Goal: Download file/media

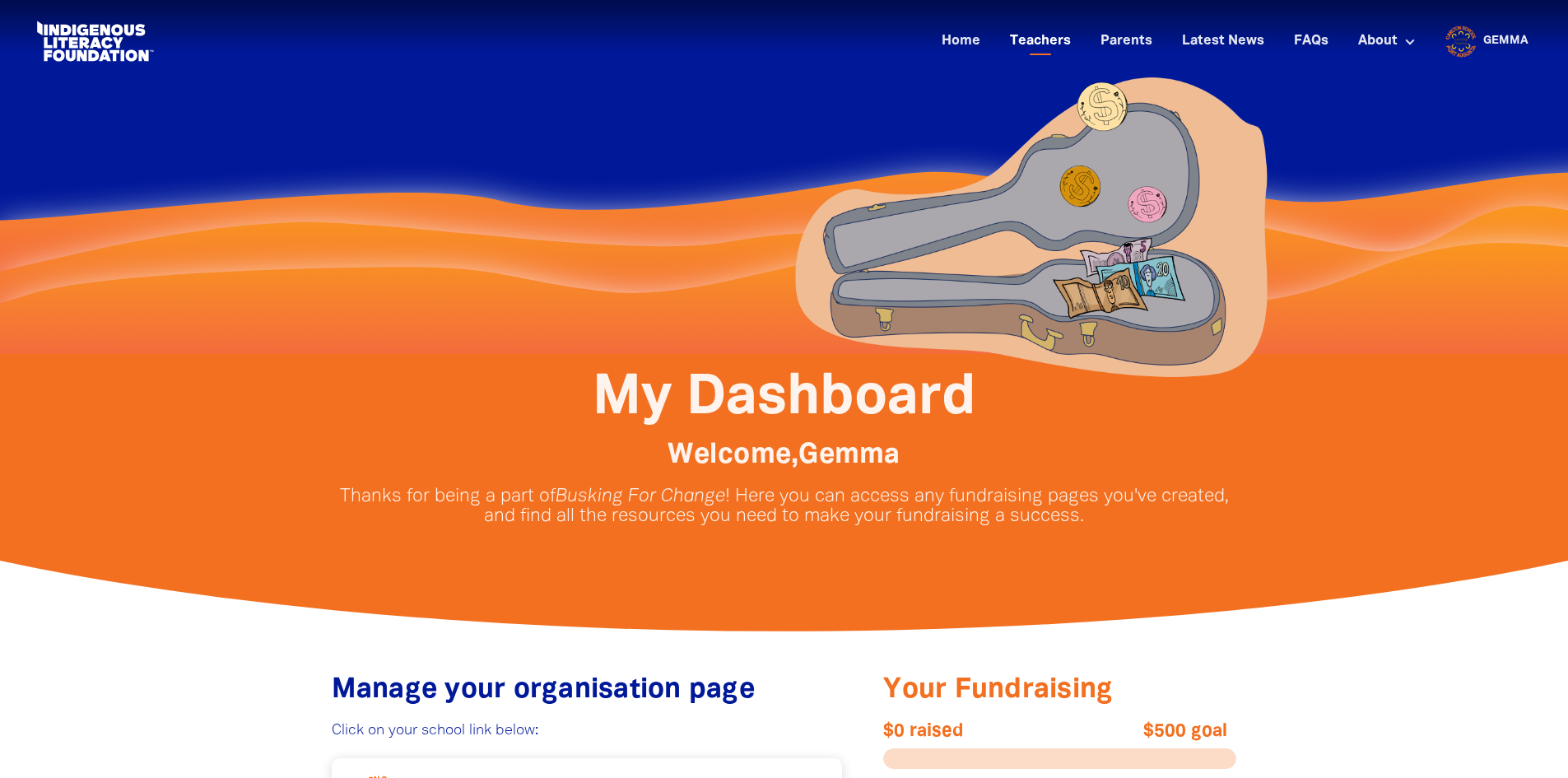
click at [1048, 43] on link "Teachers" at bounding box center [1041, 41] width 81 height 27
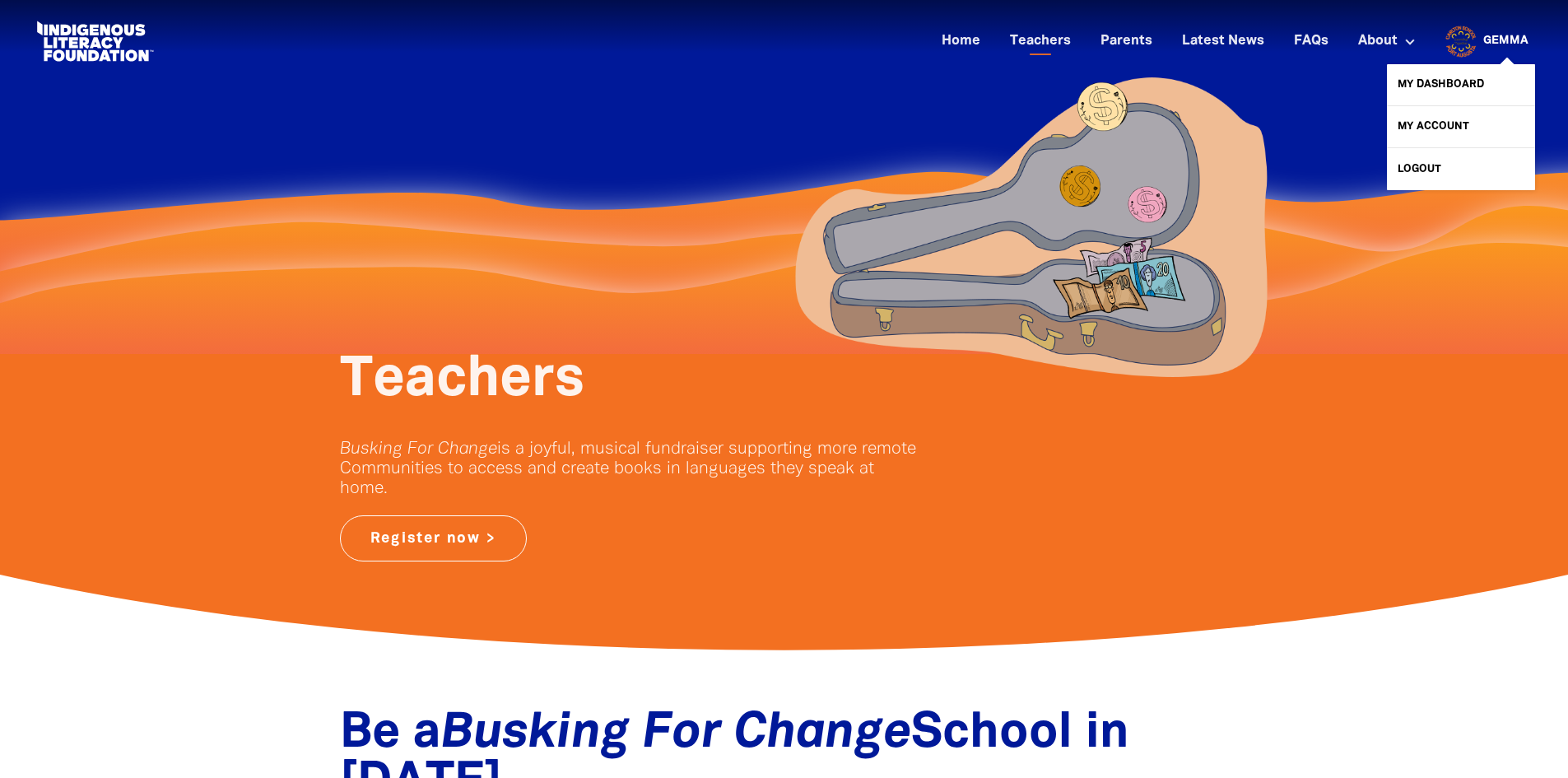
click at [1517, 35] on link "Gemma" at bounding box center [1506, 41] width 46 height 12
click at [1476, 75] on link "My Dashboard" at bounding box center [1462, 84] width 148 height 41
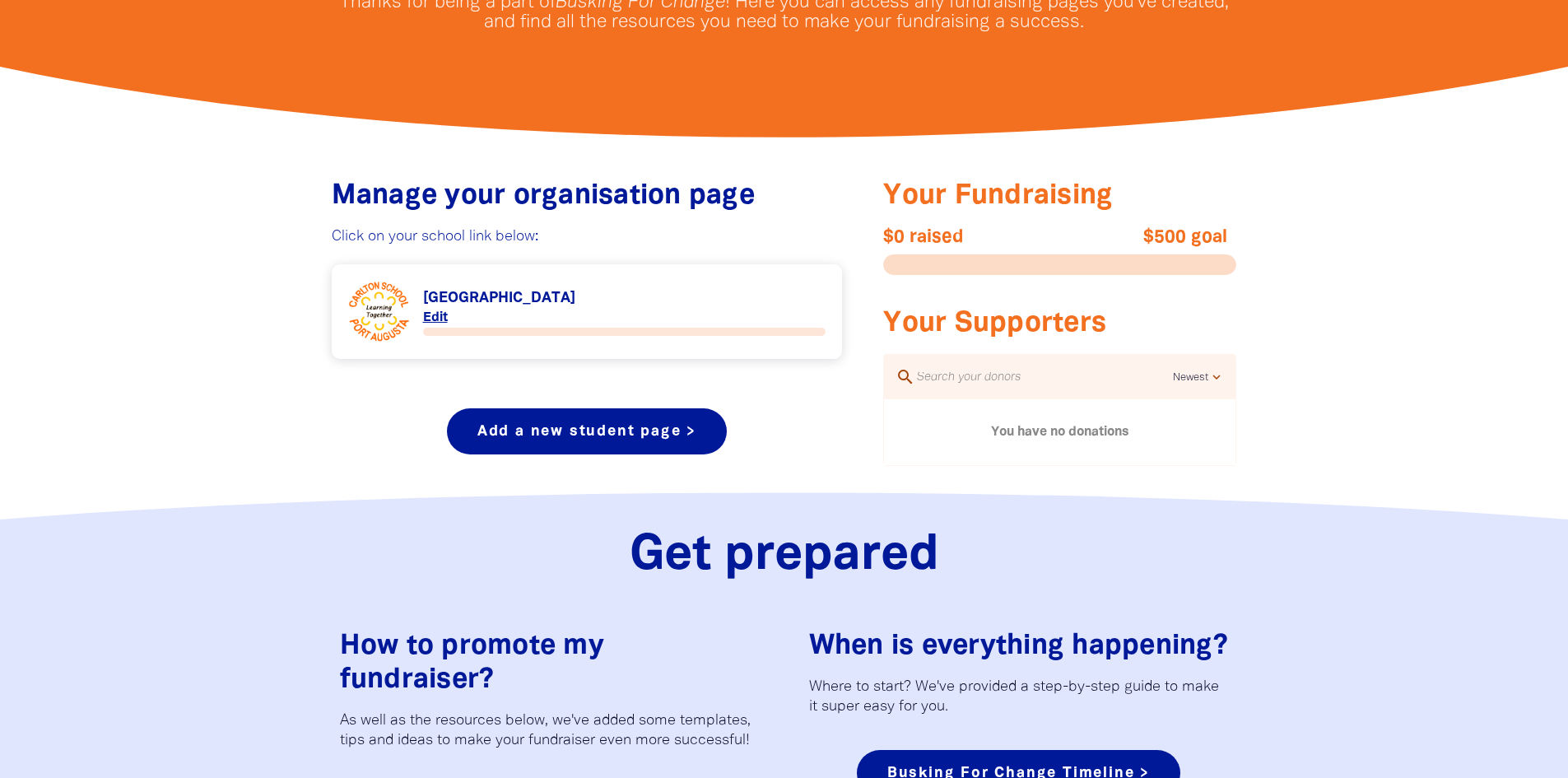
scroll to position [659, 0]
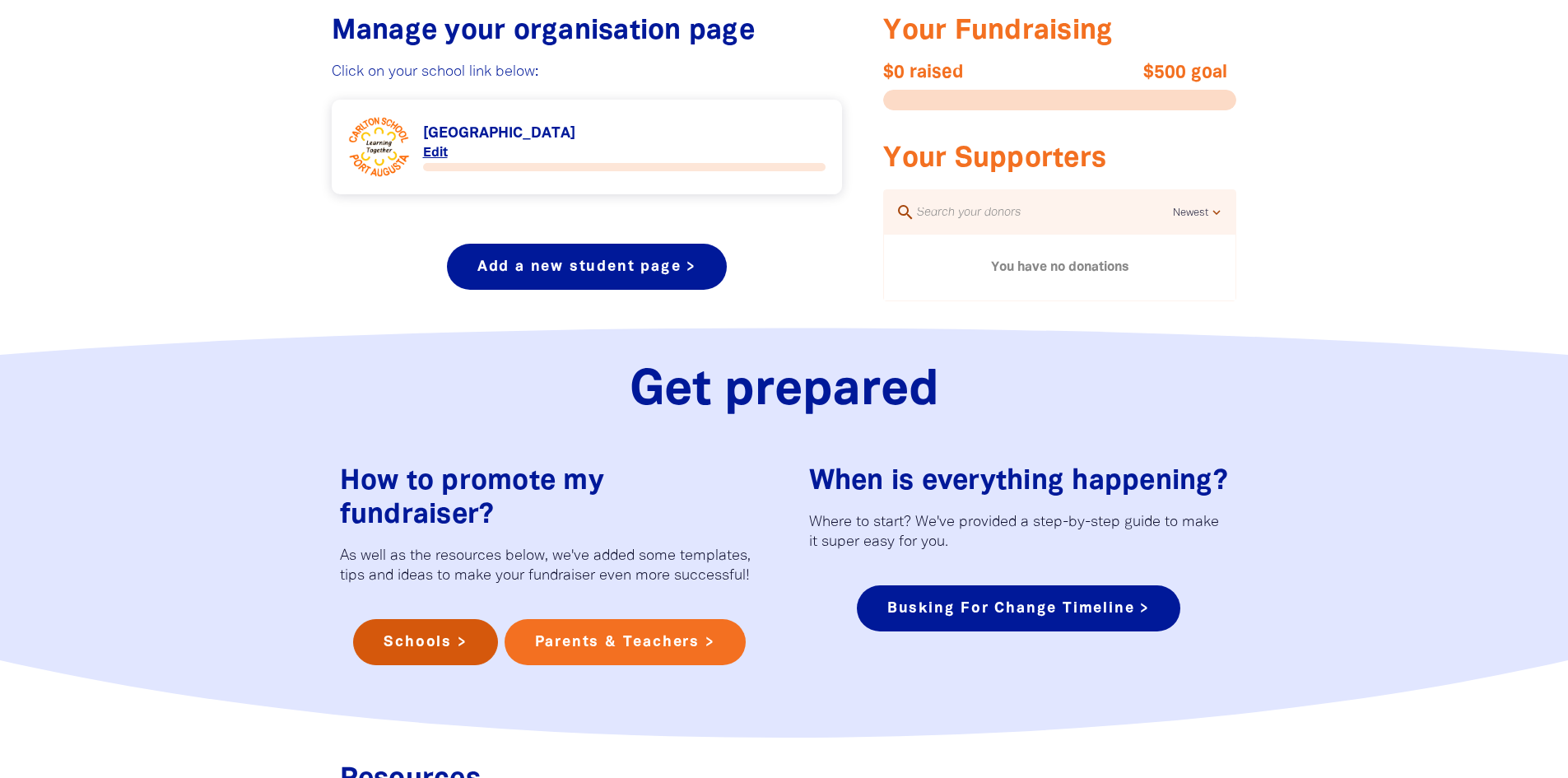
click at [443, 628] on link "Schools >" at bounding box center [425, 642] width 144 height 46
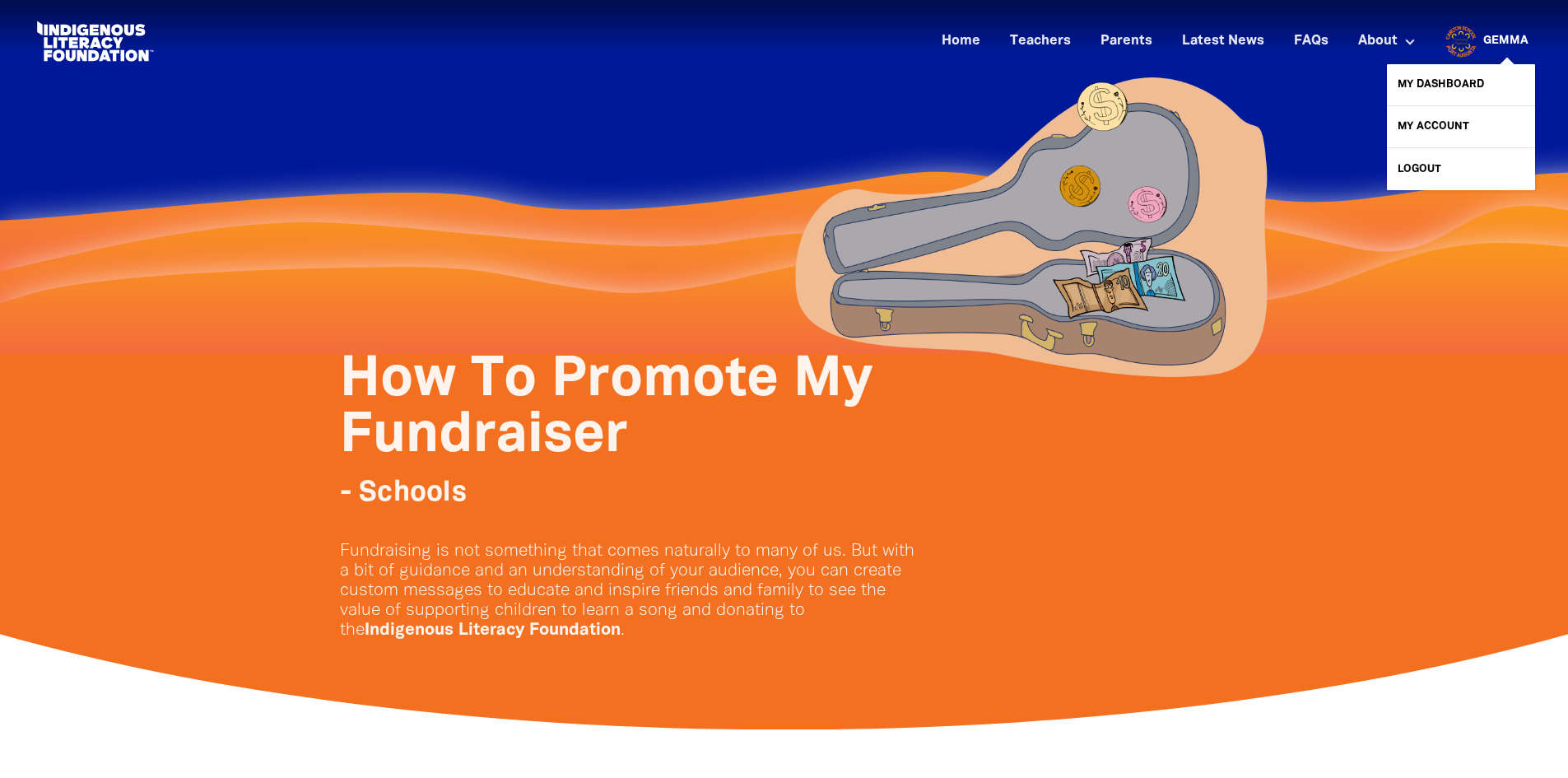
click at [1500, 36] on link "Gemma" at bounding box center [1506, 41] width 46 height 12
click at [1464, 78] on link "My Dashboard" at bounding box center [1462, 84] width 148 height 41
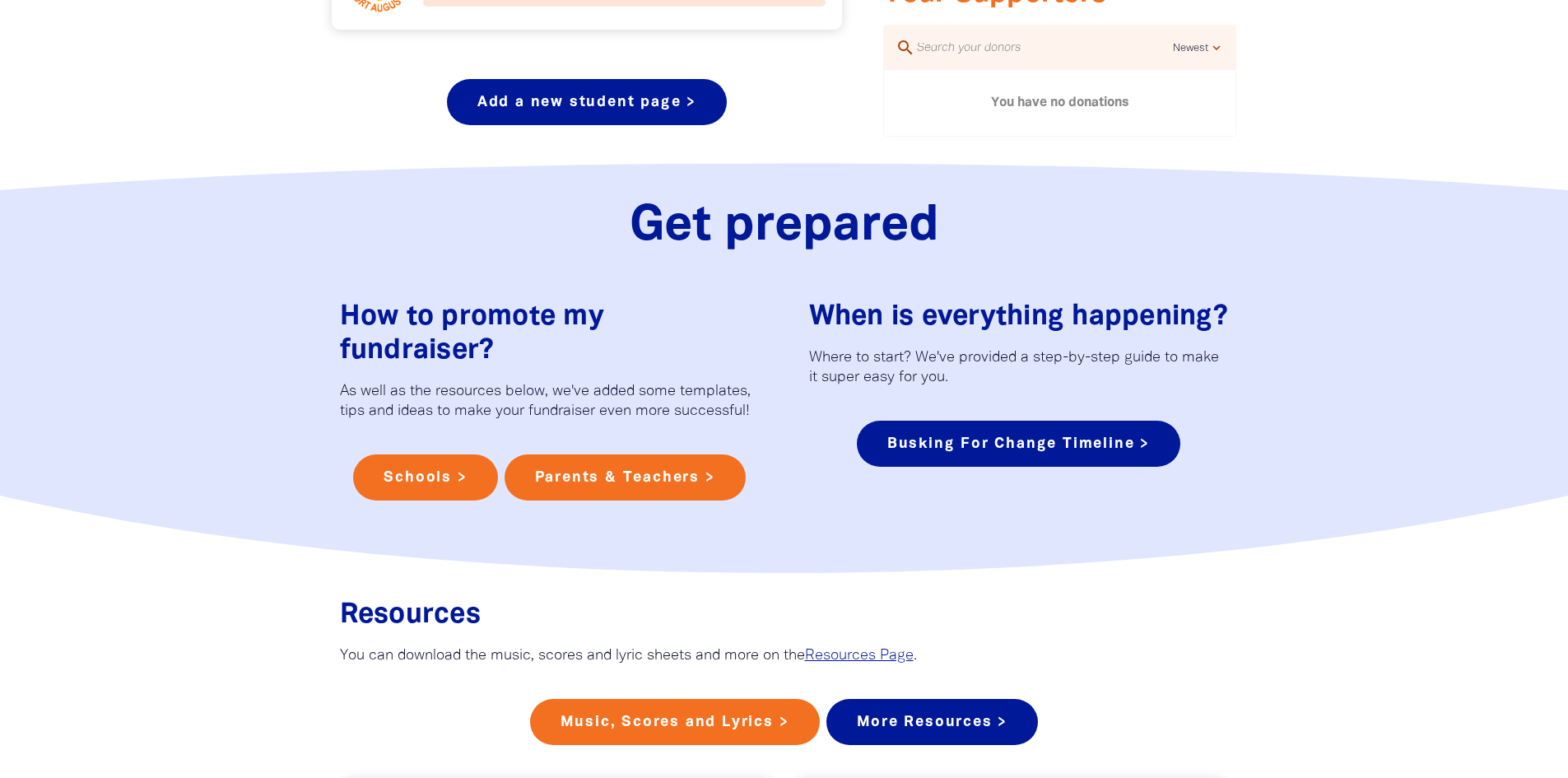
scroll to position [906, 0]
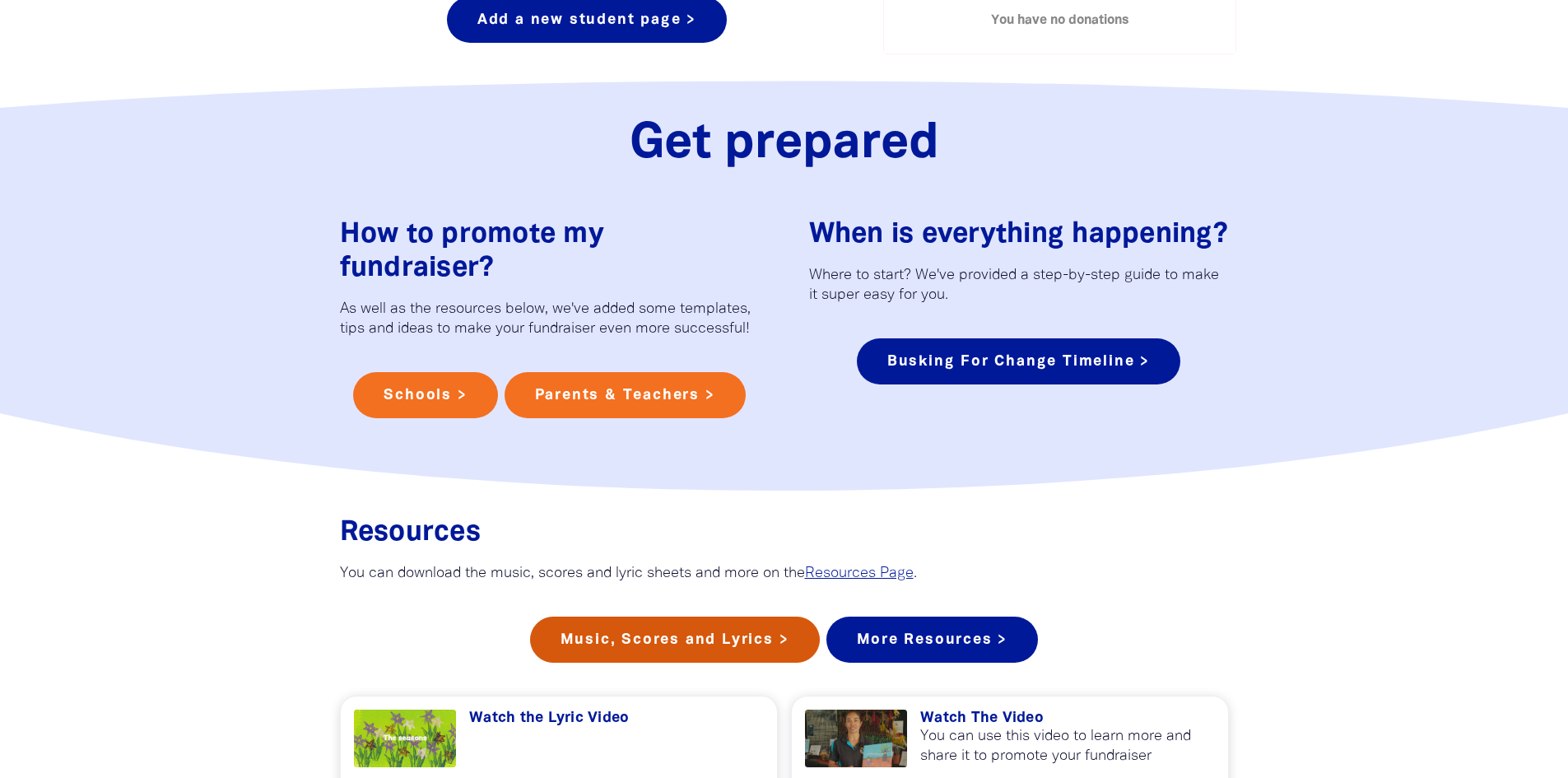
click at [685, 661] on link "Music, Scores and Lyrics >" at bounding box center [676, 640] width 290 height 46
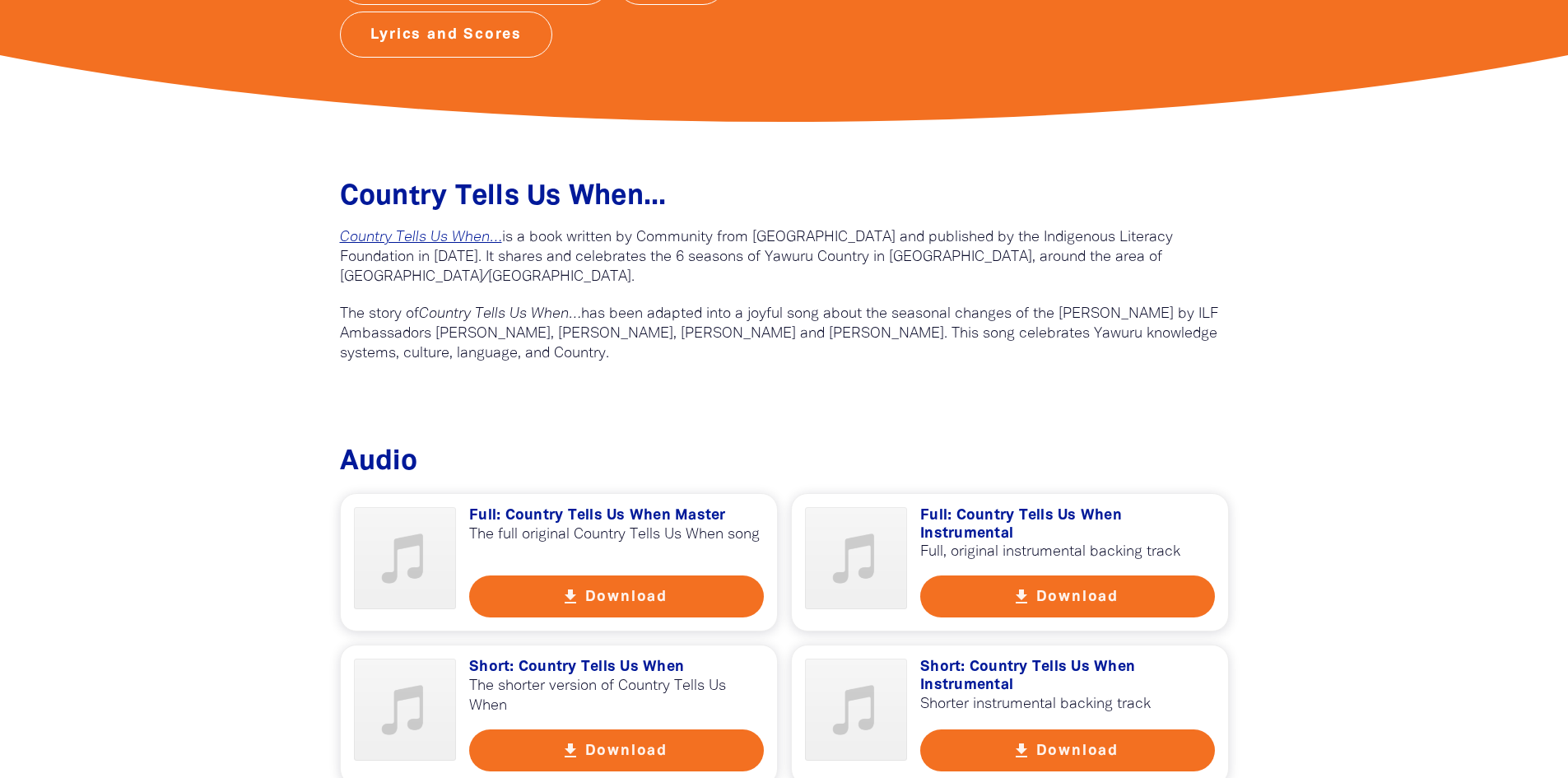
scroll to position [576, 0]
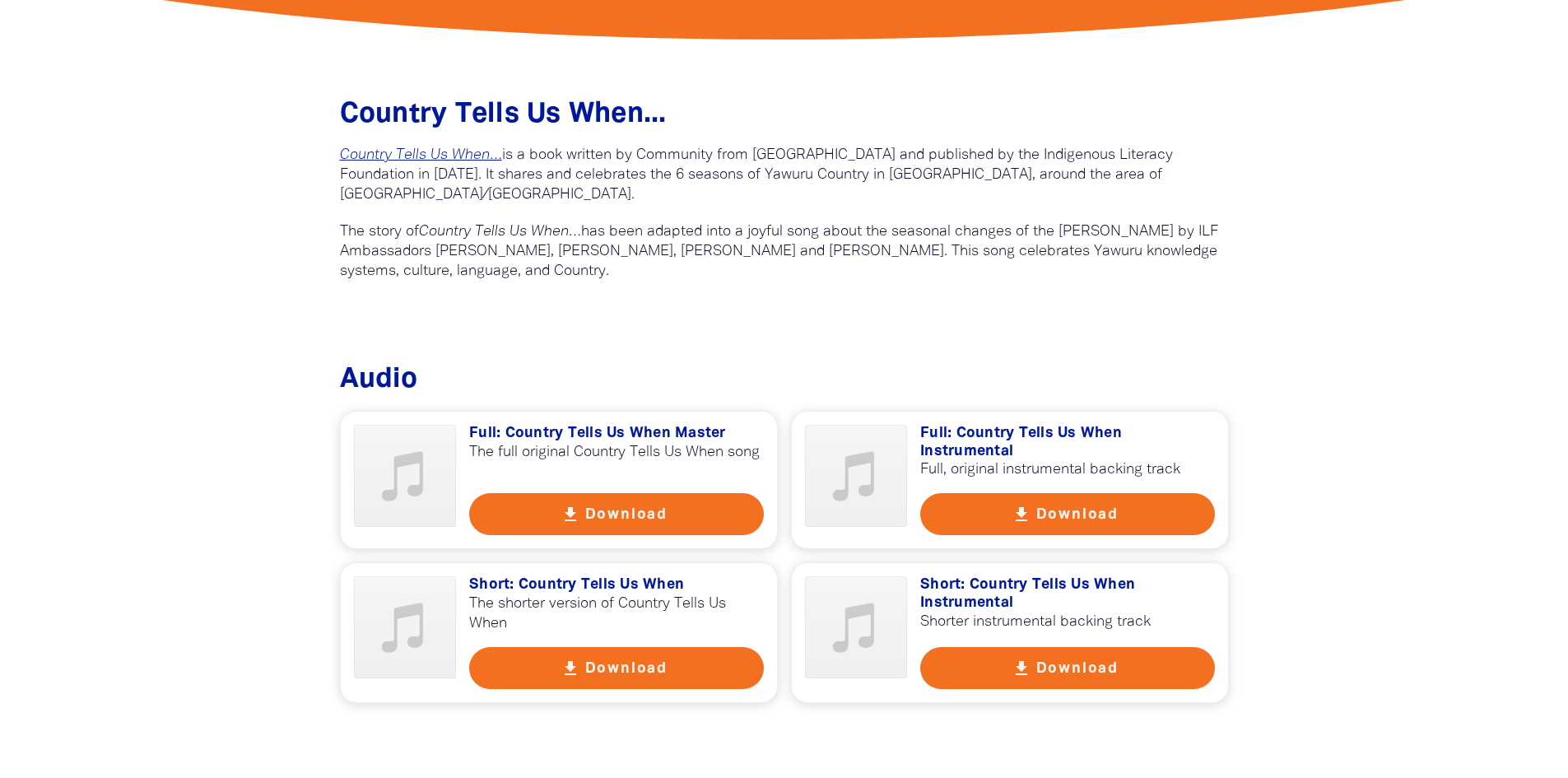
click at [1020, 662] on icon "get_app" at bounding box center [1021, 668] width 19 height 19
